Goal: Information Seeking & Learning: Check status

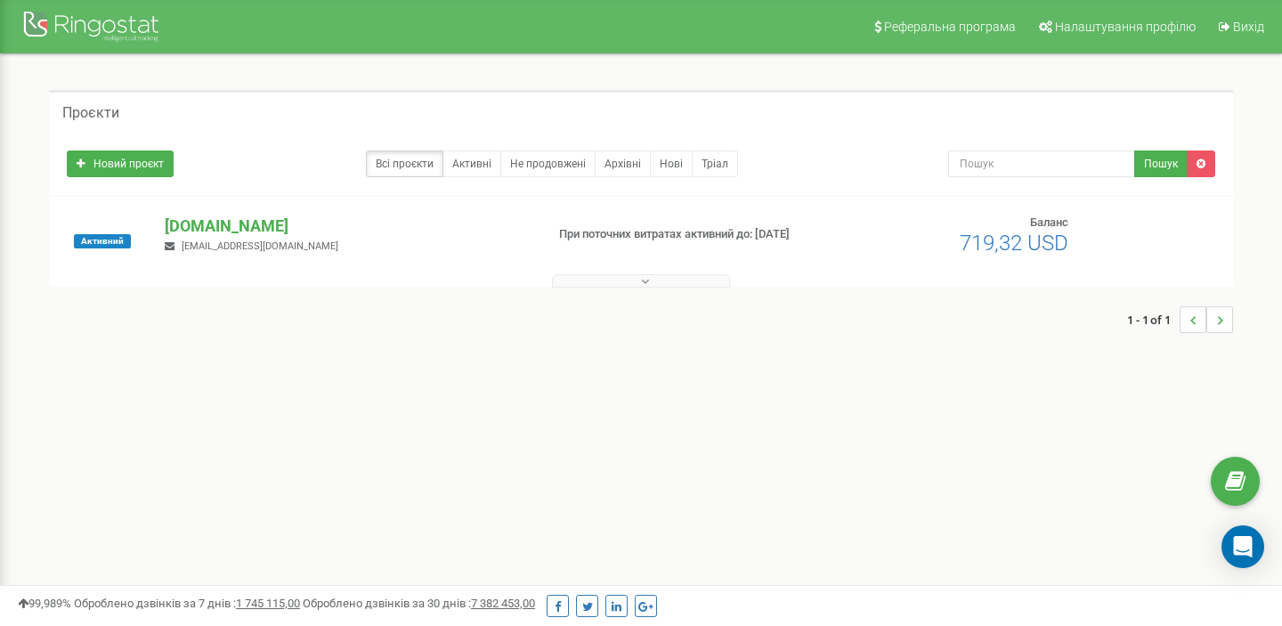
click at [621, 279] on button at bounding box center [641, 280] width 178 height 13
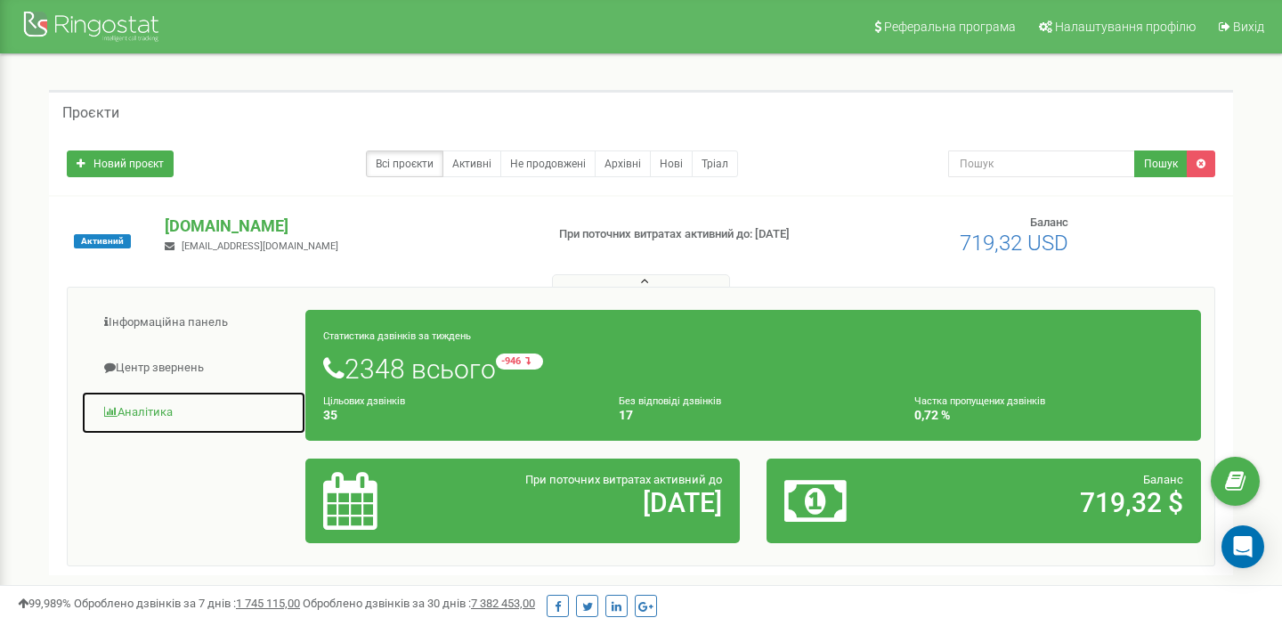
click at [155, 413] on link "Аналiтика" at bounding box center [193, 413] width 225 height 44
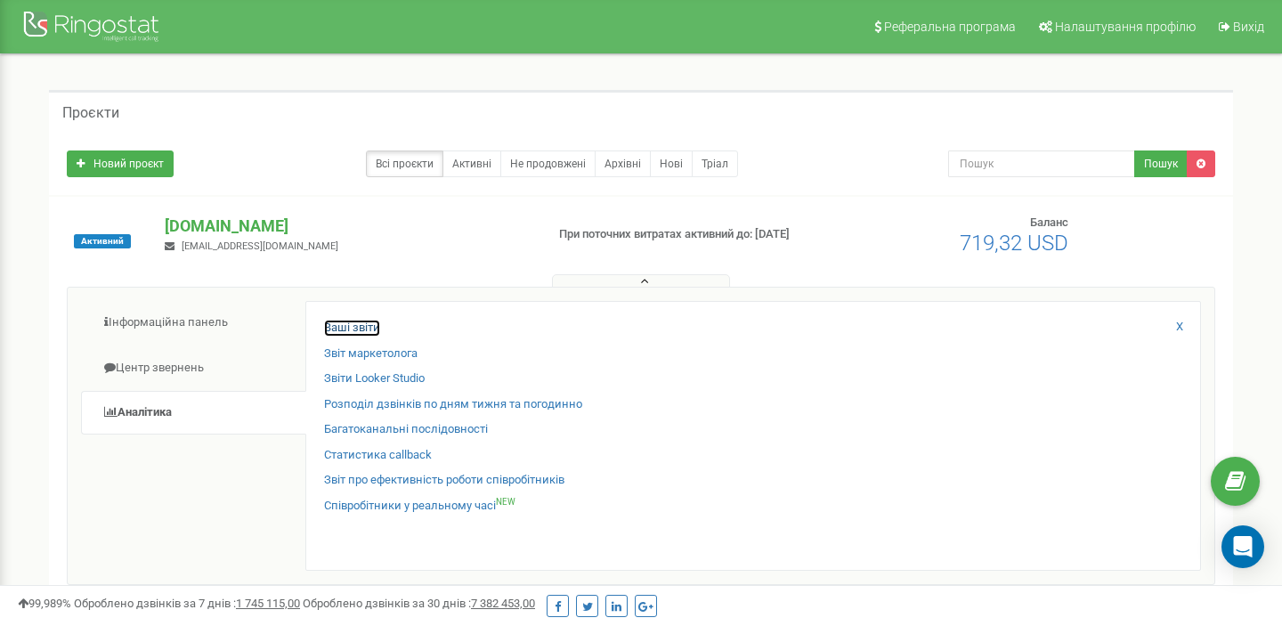
click at [352, 328] on link "Ваші звіти" at bounding box center [352, 327] width 56 height 17
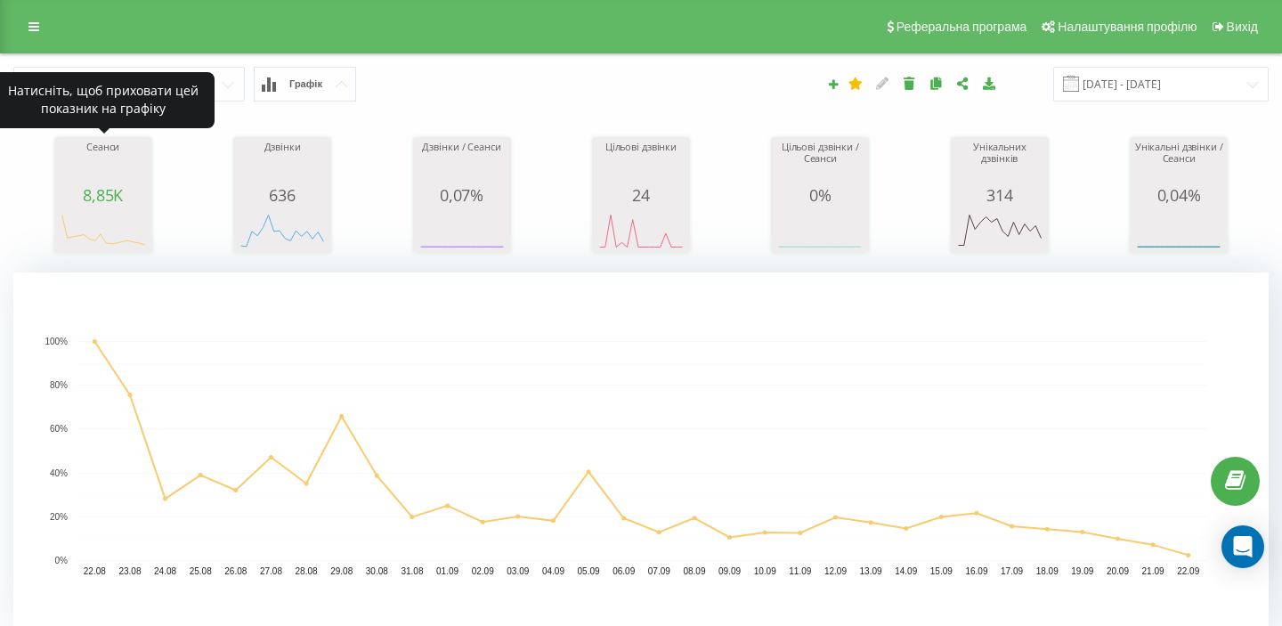
click at [107, 168] on div "Сеанси" at bounding box center [103, 164] width 89 height 44
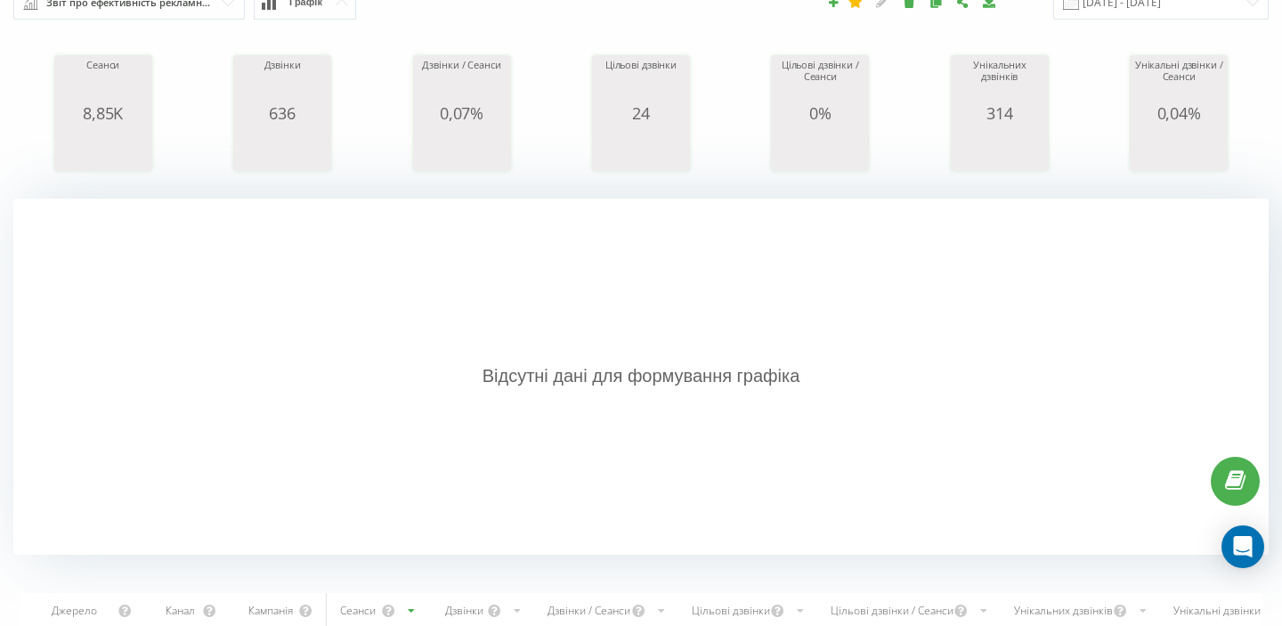
scroll to position [71, 0]
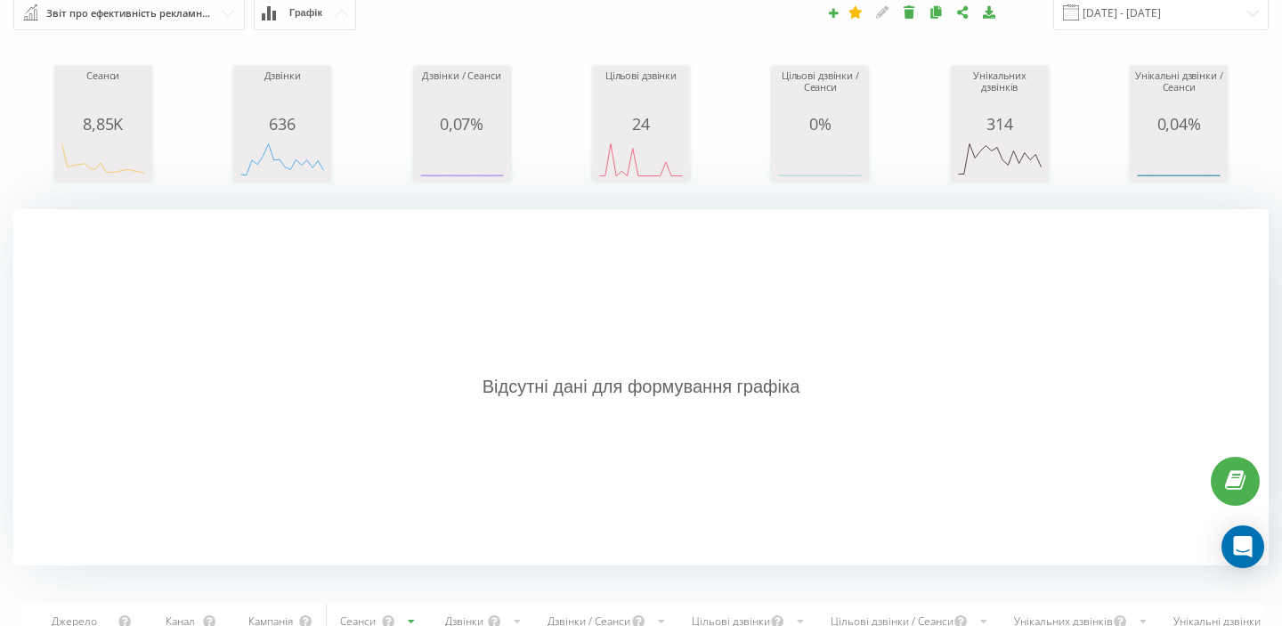
click at [293, 22] on button "Графік" at bounding box center [305, 13] width 102 height 35
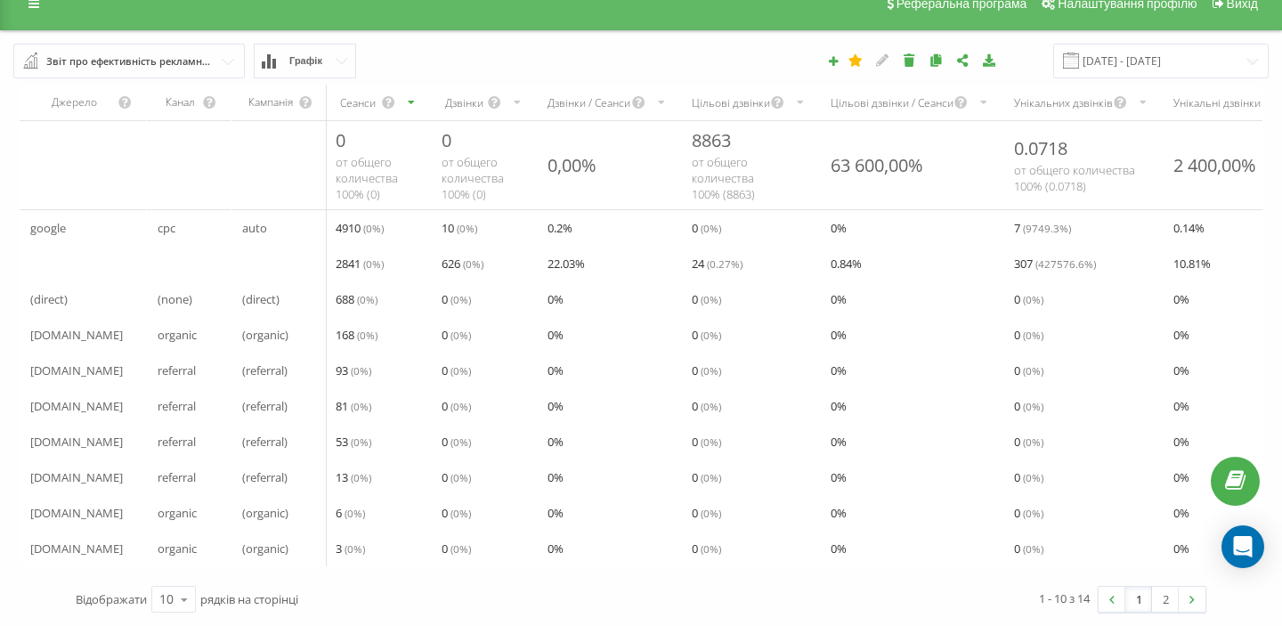
scroll to position [23, 0]
click at [147, 71] on input "text" at bounding box center [130, 60] width 230 height 32
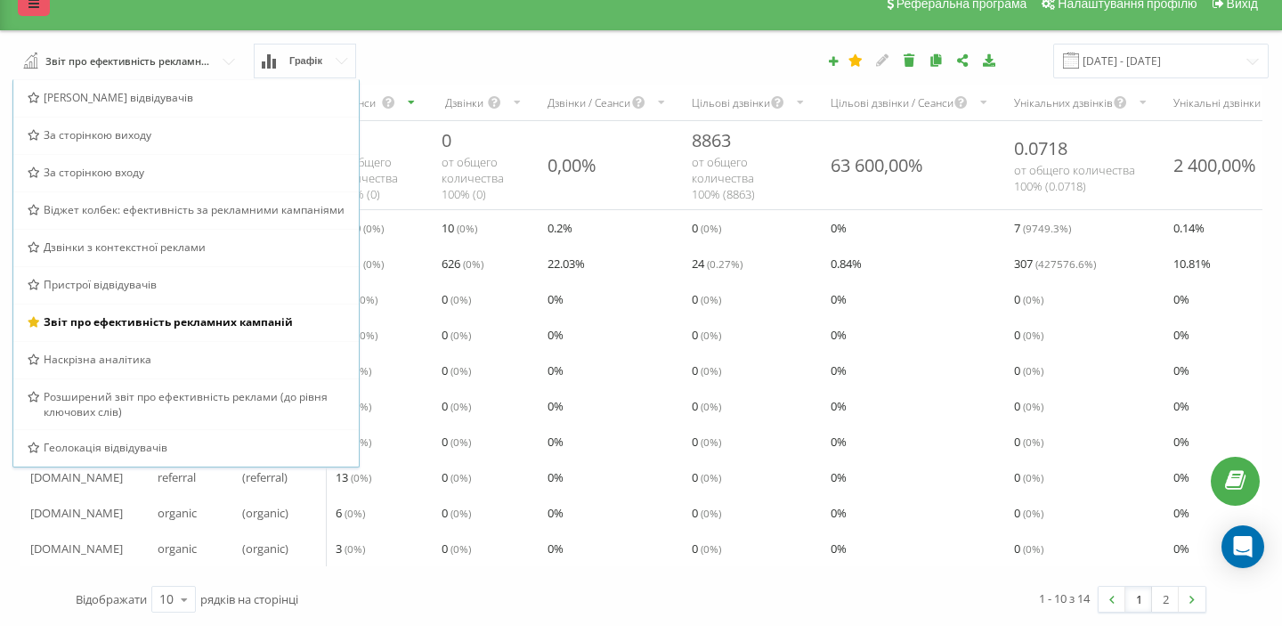
click at [42, 6] on link at bounding box center [34, 3] width 32 height 25
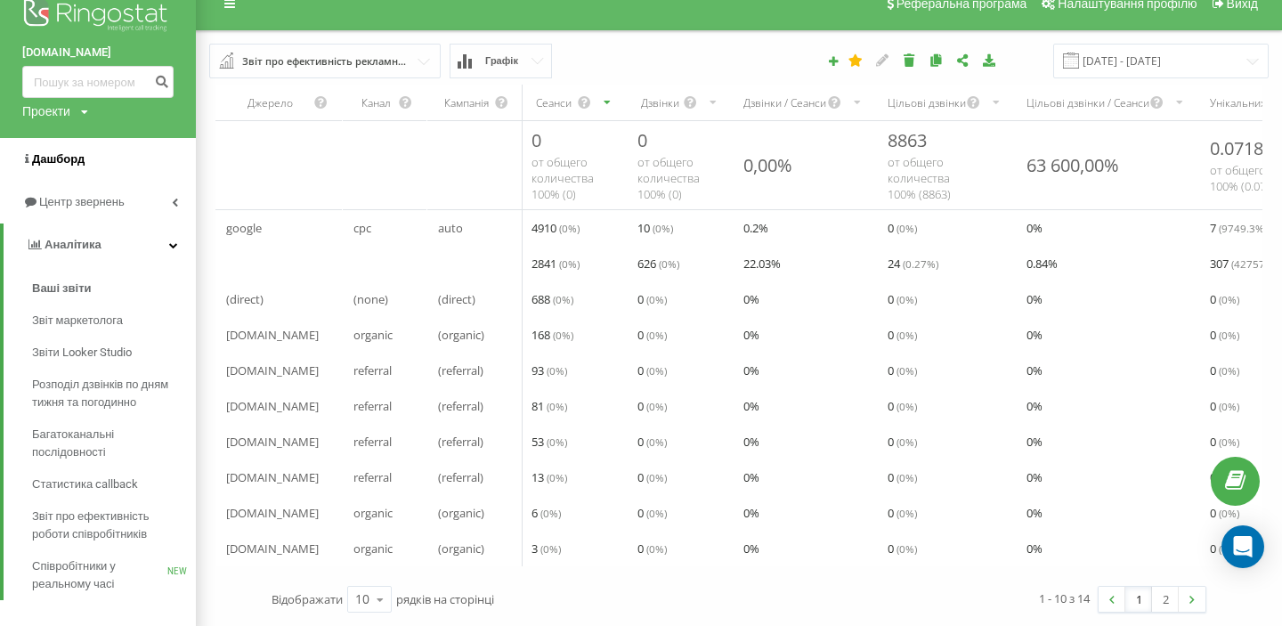
click at [68, 152] on span "Дашборд" at bounding box center [58, 158] width 53 height 13
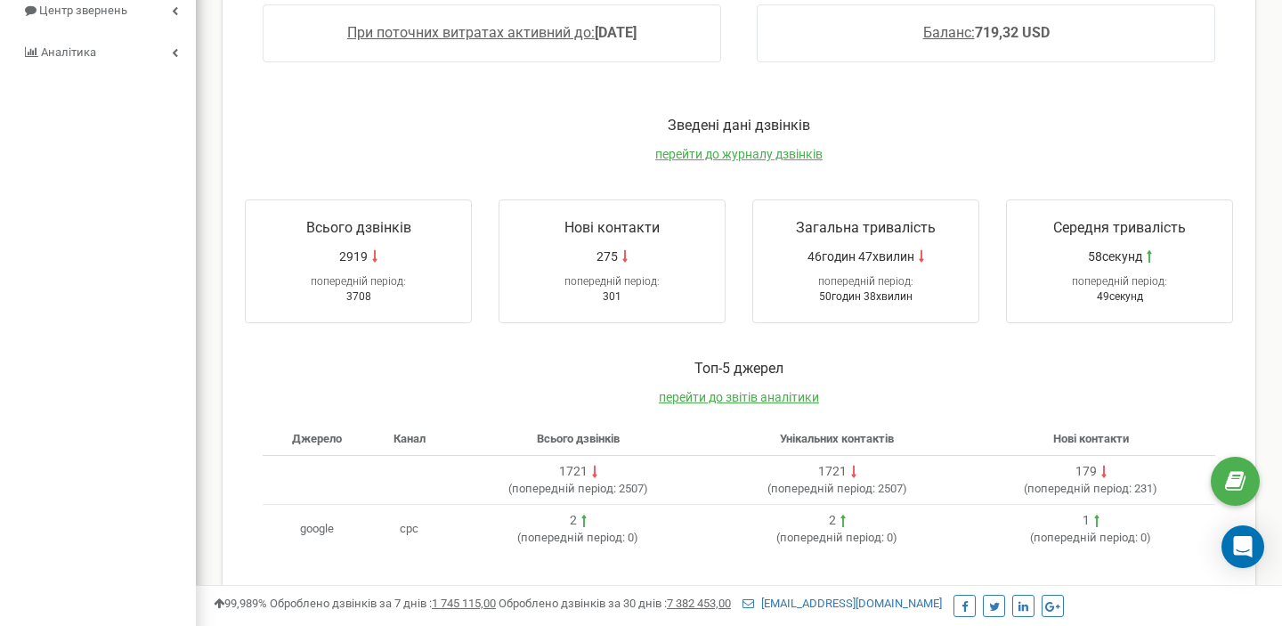
scroll to position [239, 0]
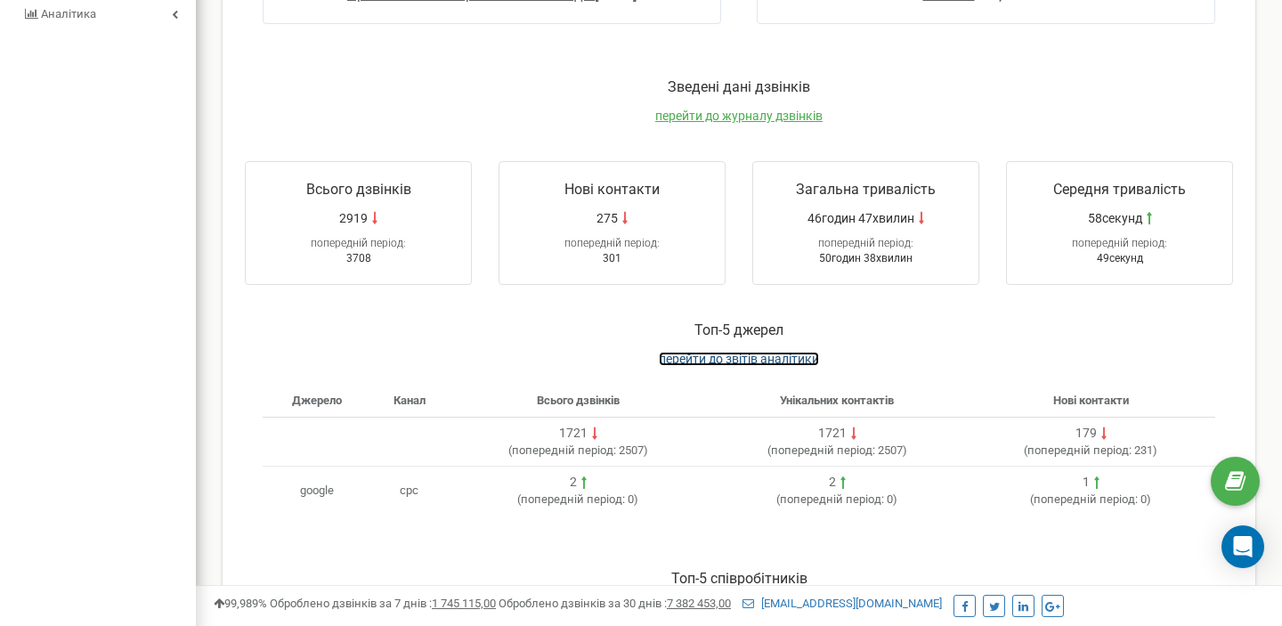
click at [734, 359] on span "перейти до звітів аналітики" at bounding box center [739, 359] width 160 height 14
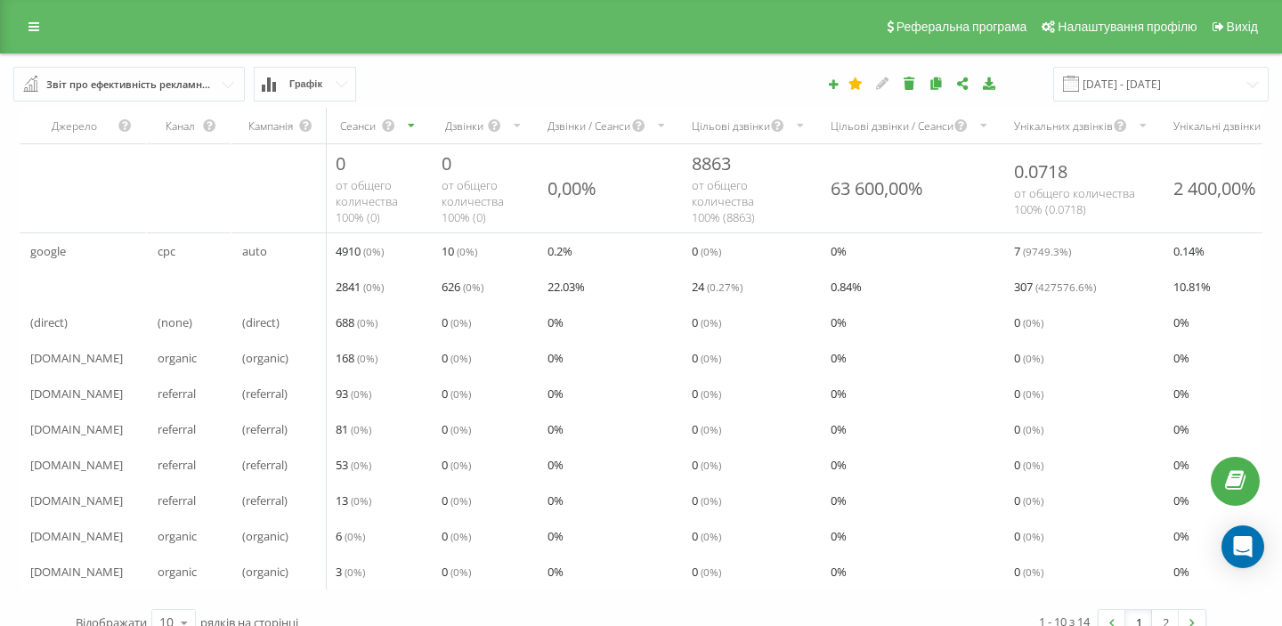
click at [166, 92] on div "Звіт про ефективність рекламних кампаній" at bounding box center [129, 85] width 167 height 20
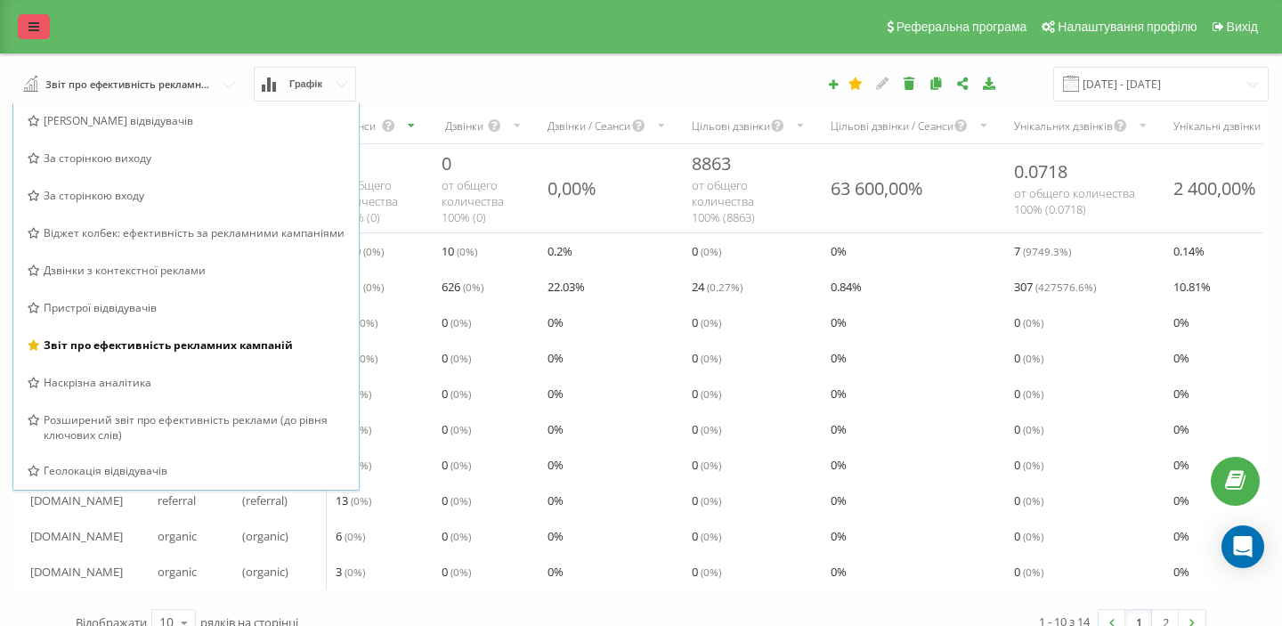
click at [39, 27] on link at bounding box center [34, 26] width 32 height 25
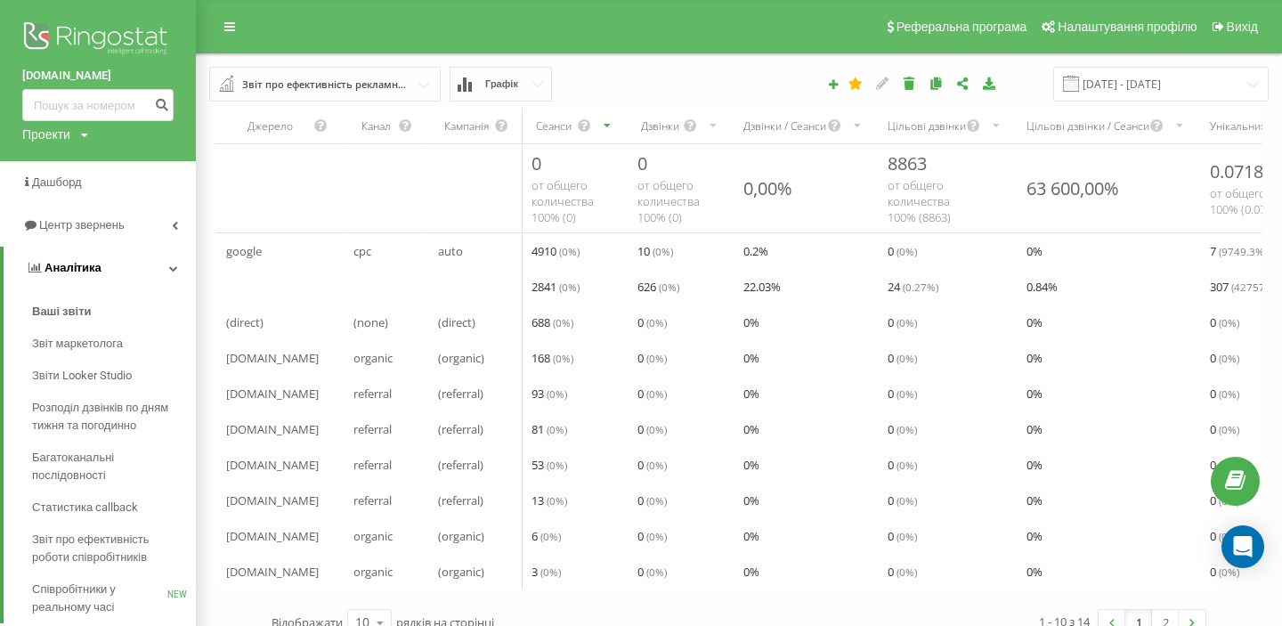
scroll to position [19, 0]
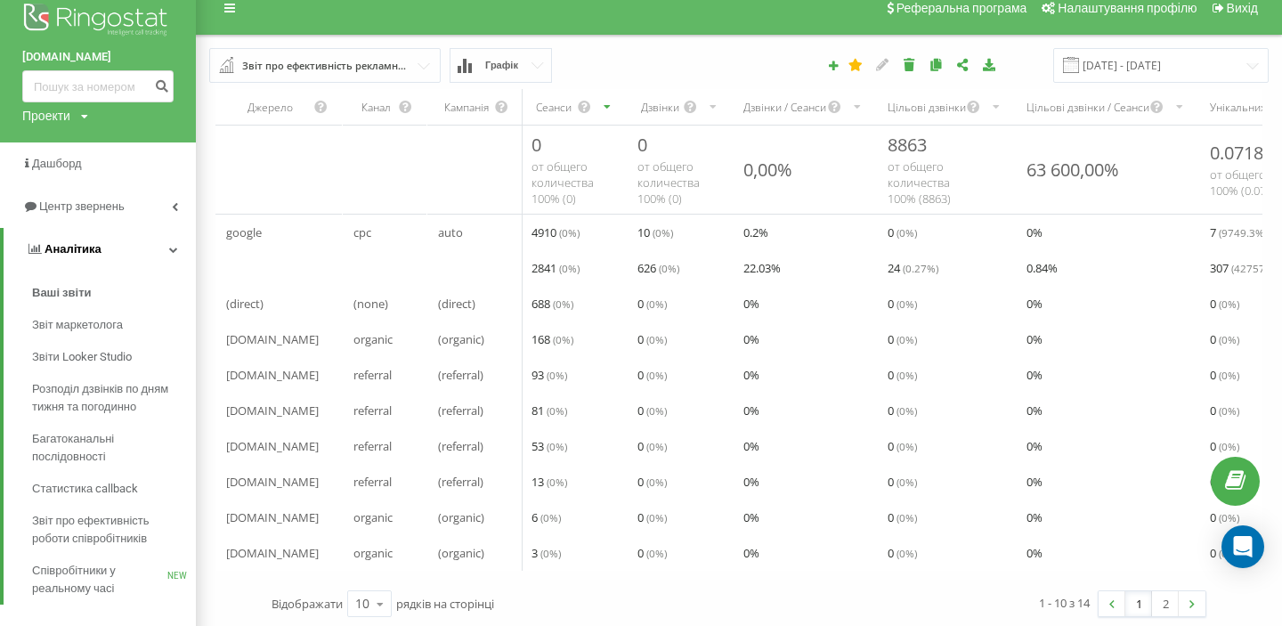
click at [74, 254] on span "Аналiтика" at bounding box center [72, 248] width 57 height 13
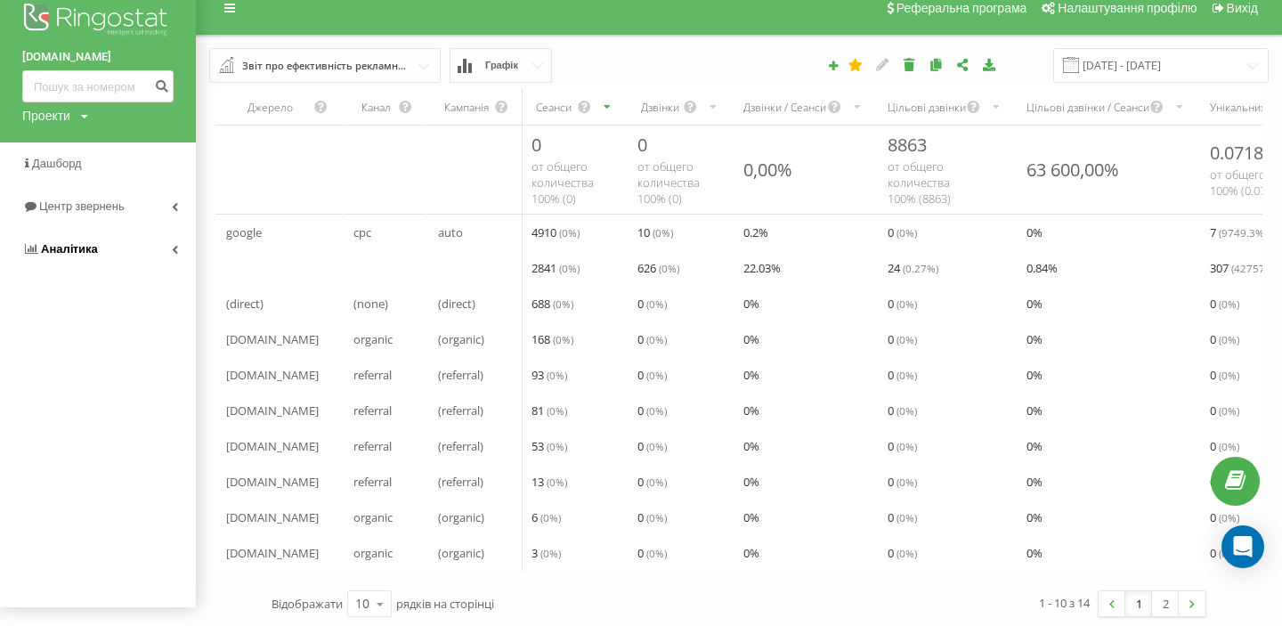
click at [74, 254] on span "Аналiтика" at bounding box center [69, 248] width 57 height 13
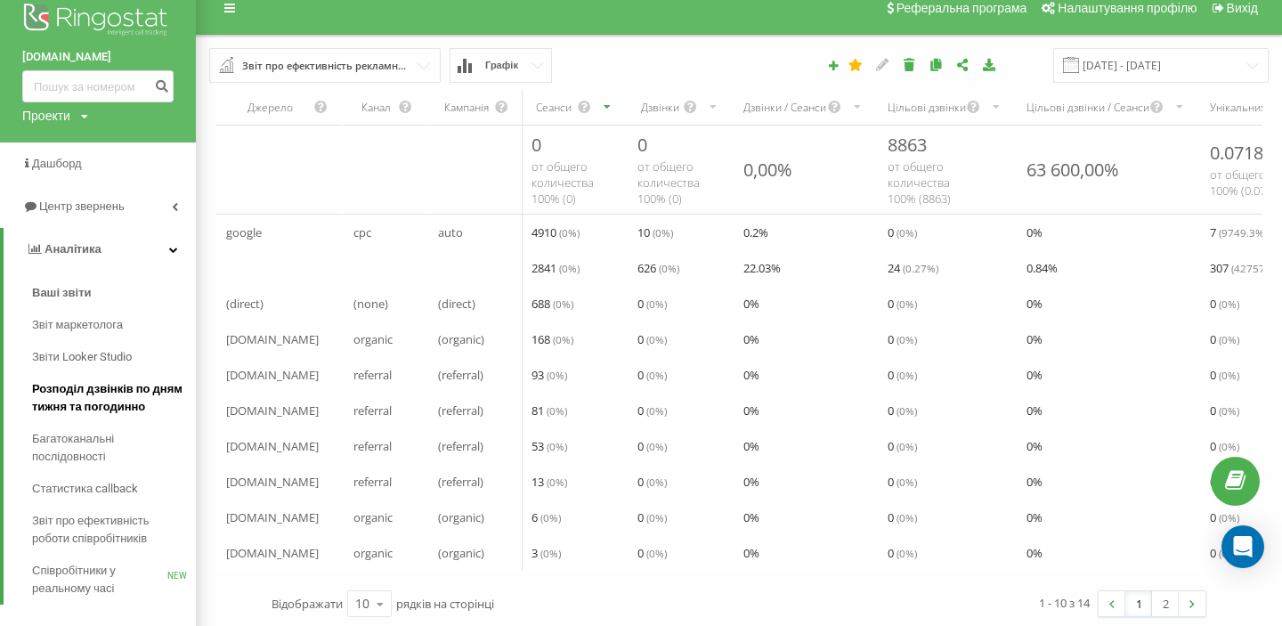
scroll to position [42, 0]
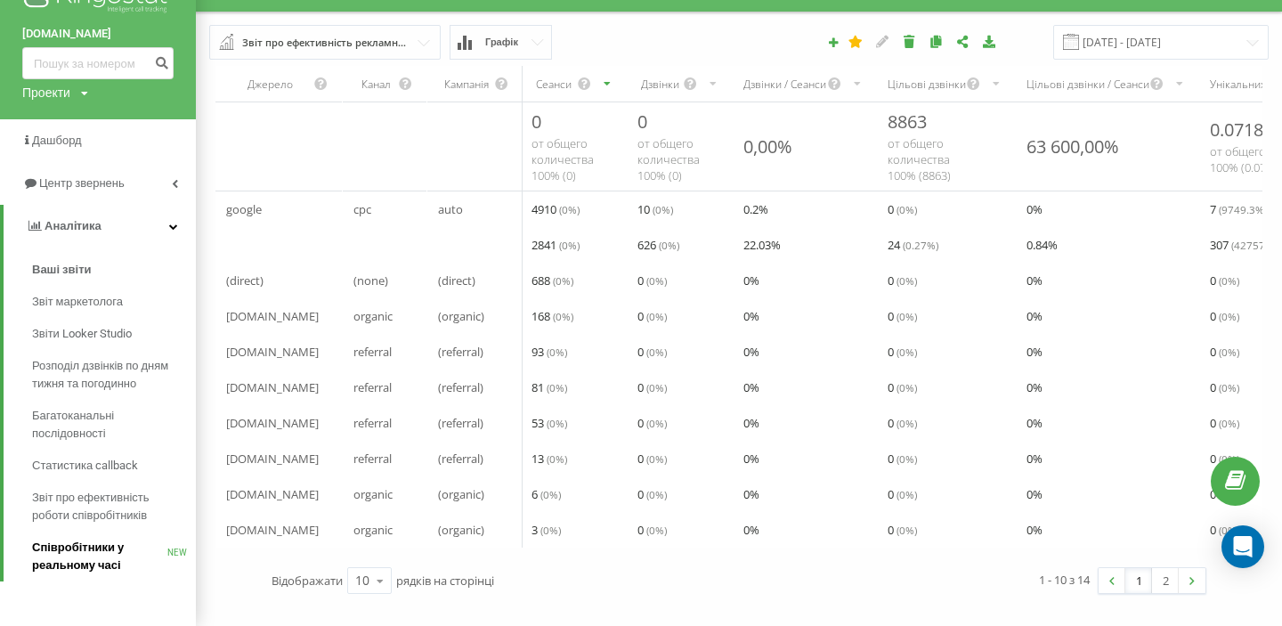
click at [58, 559] on span "Співробітники у реальному часі" at bounding box center [99, 556] width 135 height 36
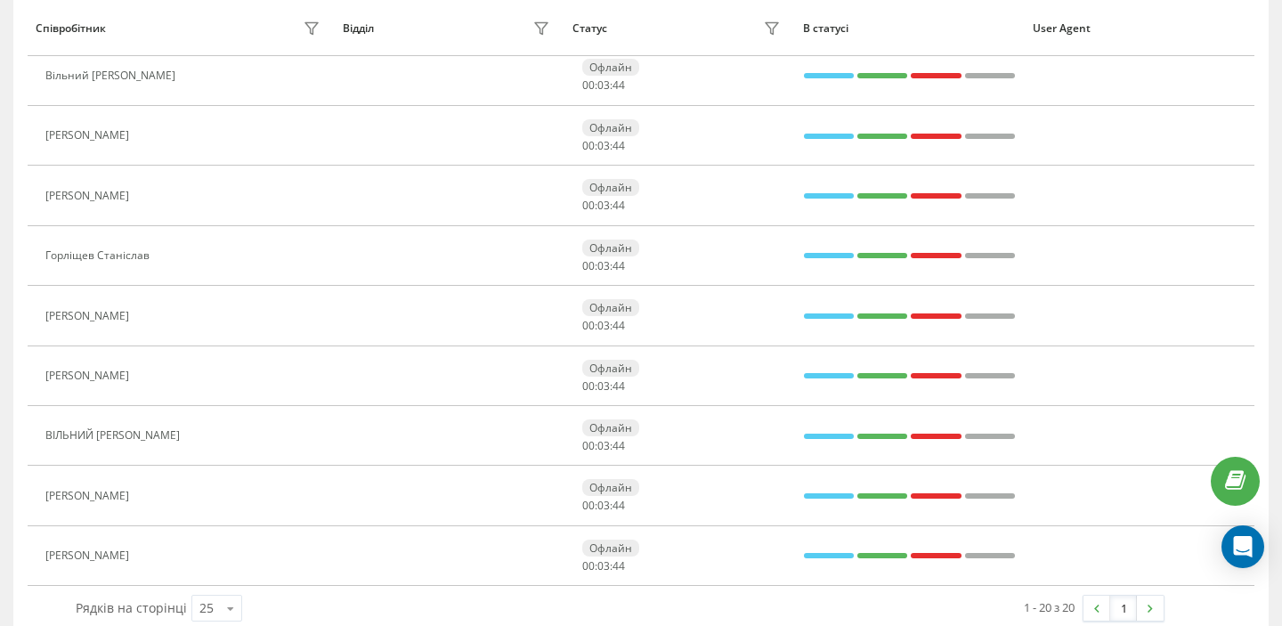
scroll to position [924, 0]
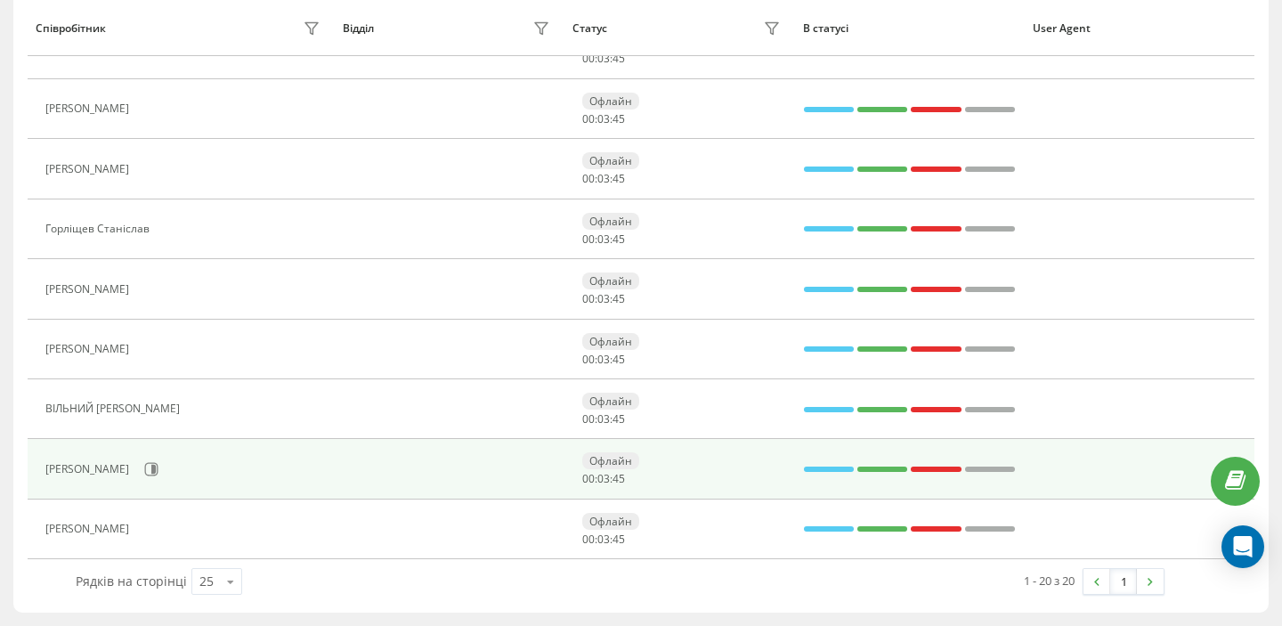
click at [121, 473] on div "[PERSON_NAME]" at bounding box center [89, 469] width 88 height 12
click at [158, 469] on icon at bounding box center [151, 469] width 14 height 14
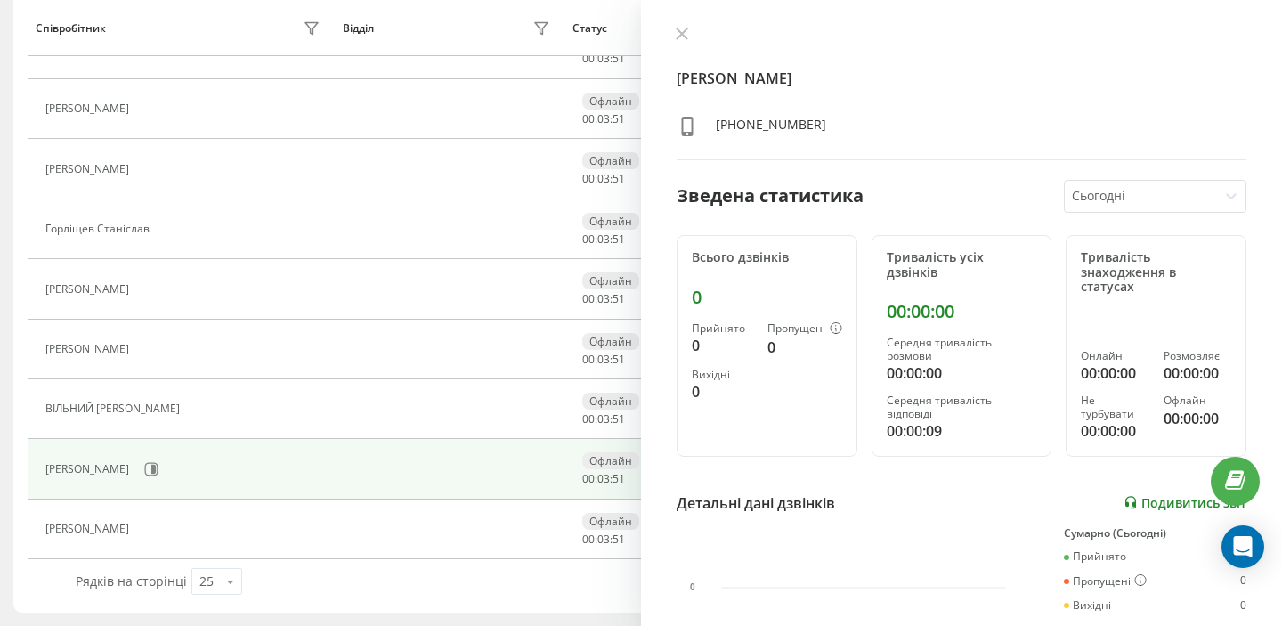
click at [1161, 495] on link "Подивитись звіт" at bounding box center [1184, 502] width 123 height 15
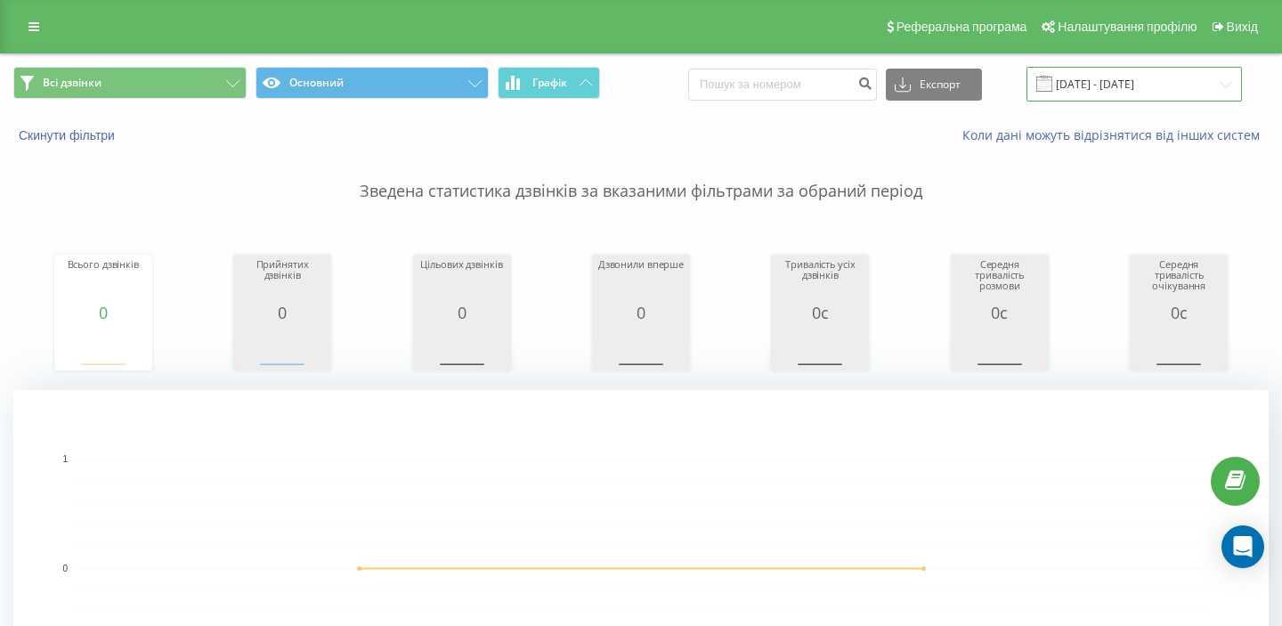
click at [1120, 77] on input "22.09.2025 - 22.09.2025" at bounding box center [1133, 84] width 215 height 35
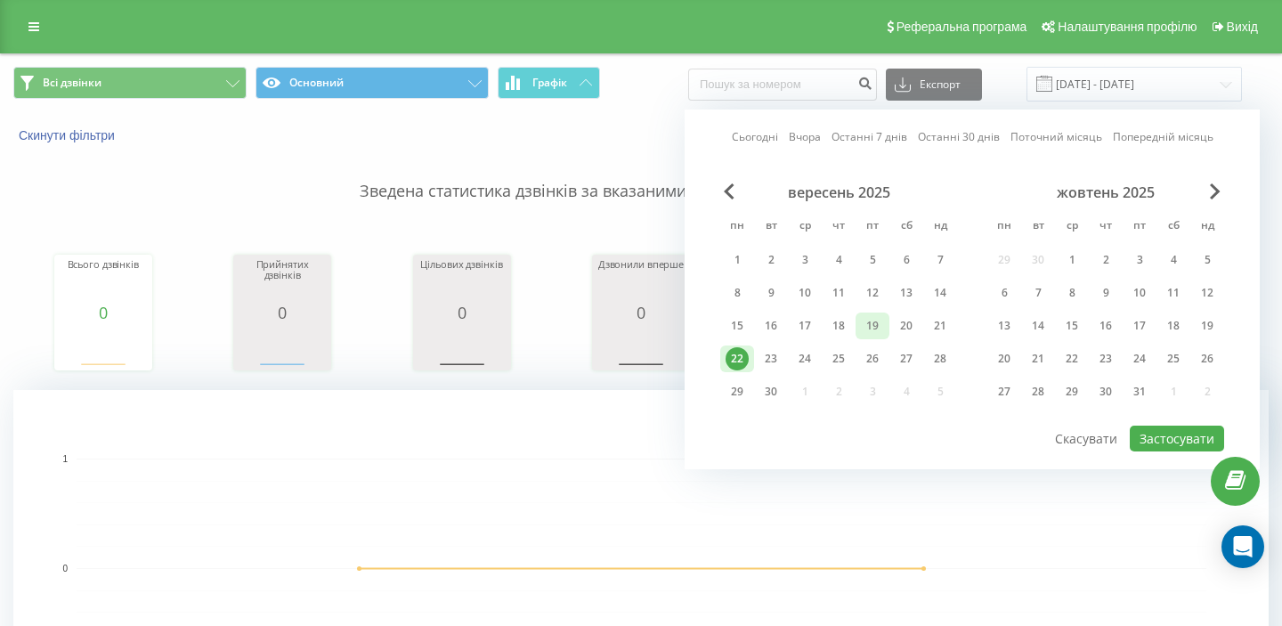
click at [876, 330] on div "19" at bounding box center [872, 325] width 23 height 23
click at [1145, 436] on button "Застосувати" at bounding box center [1176, 438] width 94 height 26
type input "19.09.2025 - 19.09.2025"
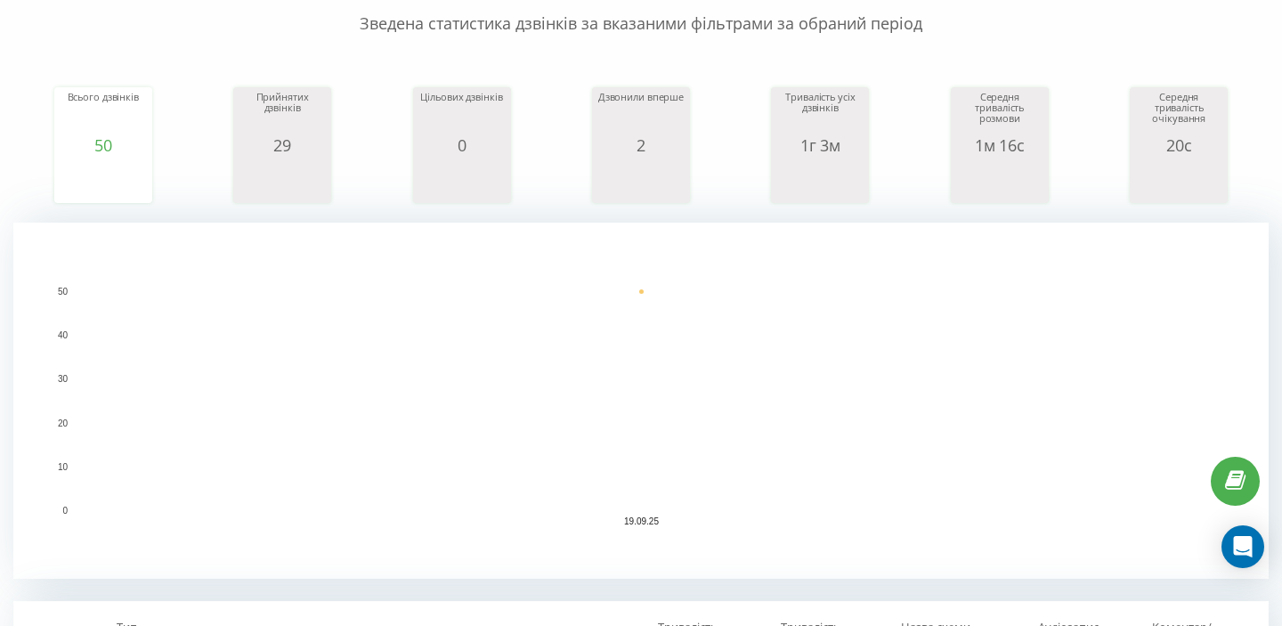
scroll to position [164, 0]
